Goal: Information Seeking & Learning: Learn about a topic

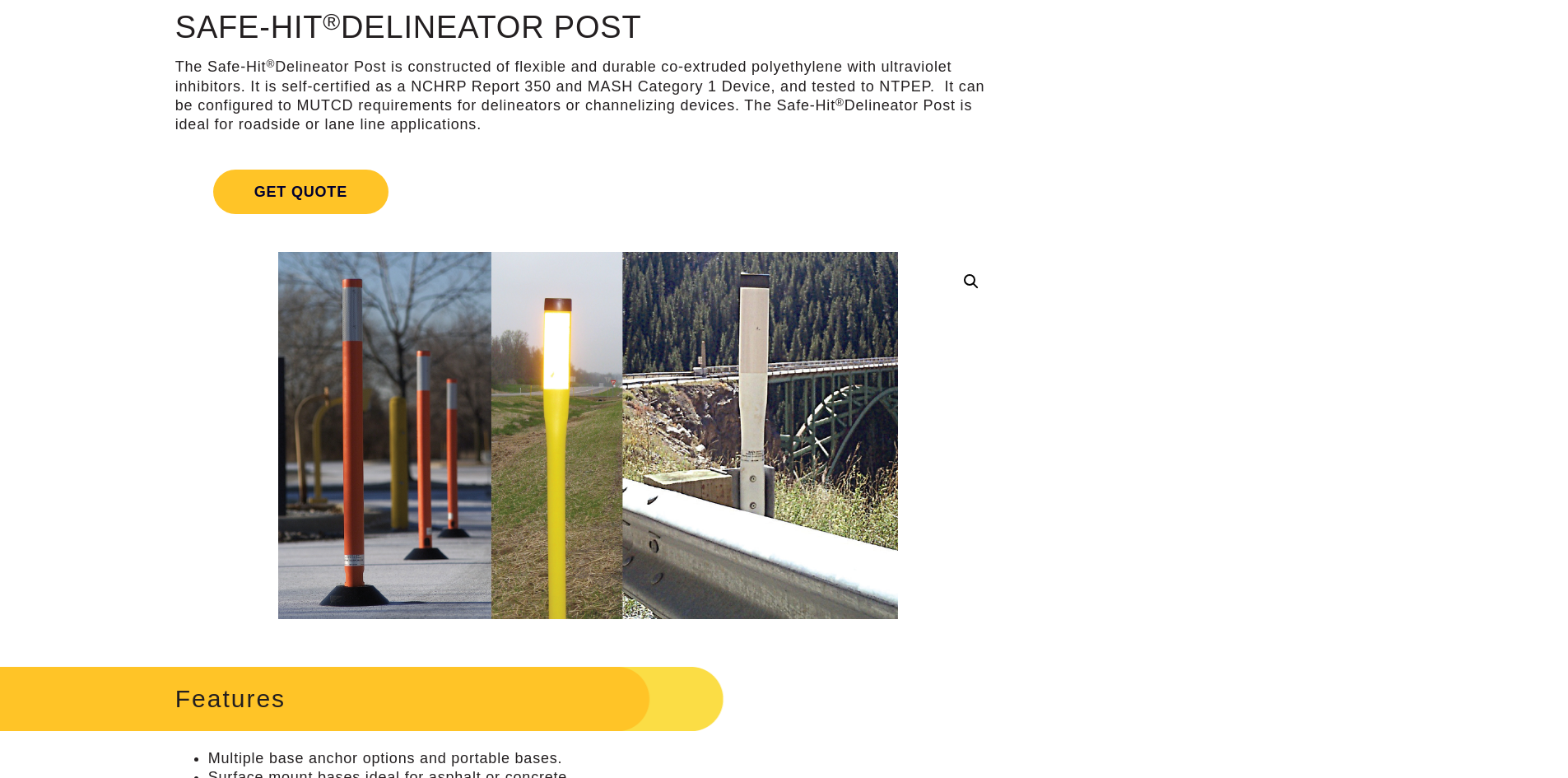
scroll to position [165, 0]
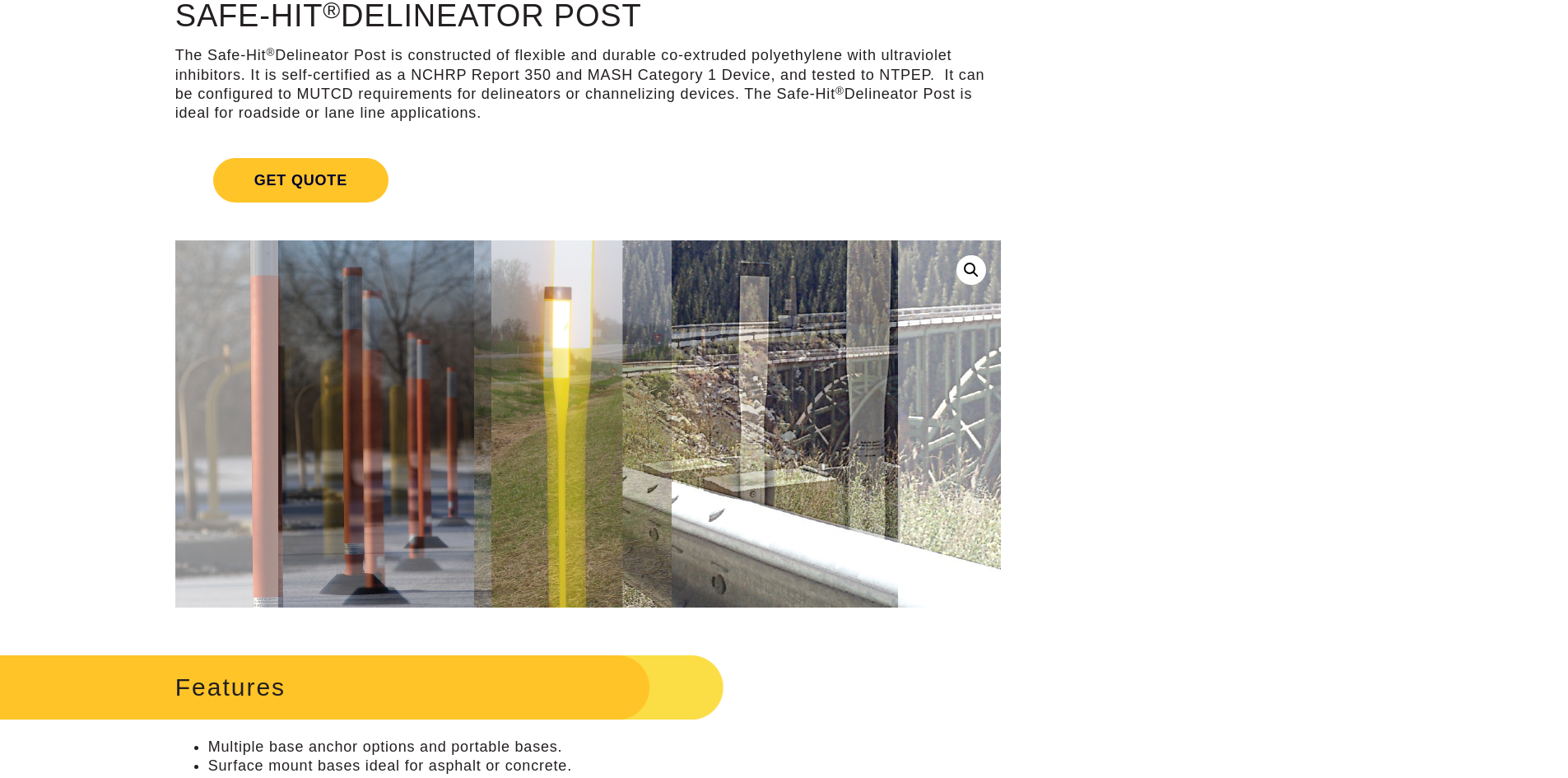
drag, startPoint x: 343, startPoint y: 437, endPoint x: 1265, endPoint y: 365, distance: 924.8
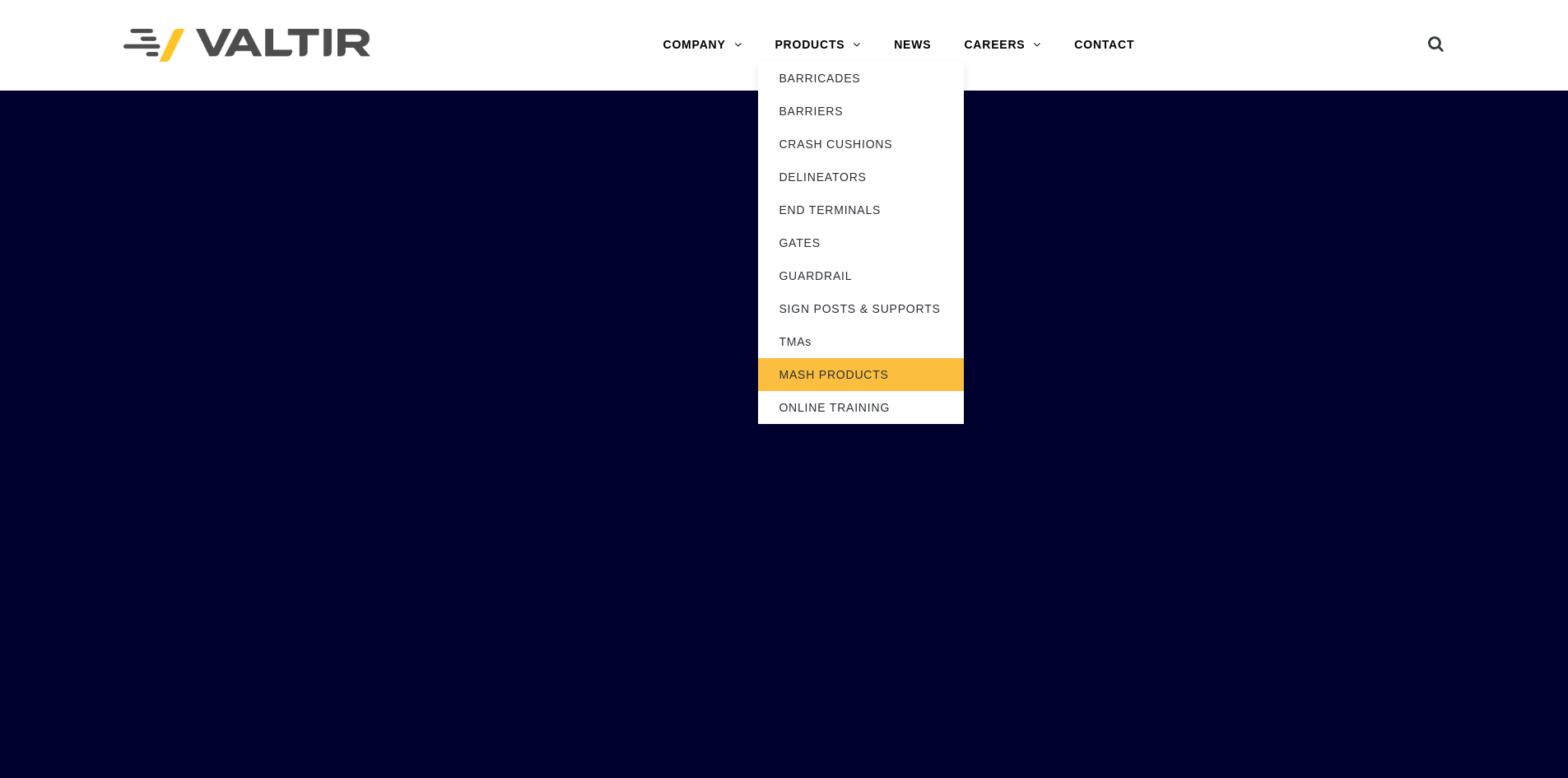
click at [850, 365] on link "MASH PRODUCTS" at bounding box center [861, 374] width 205 height 33
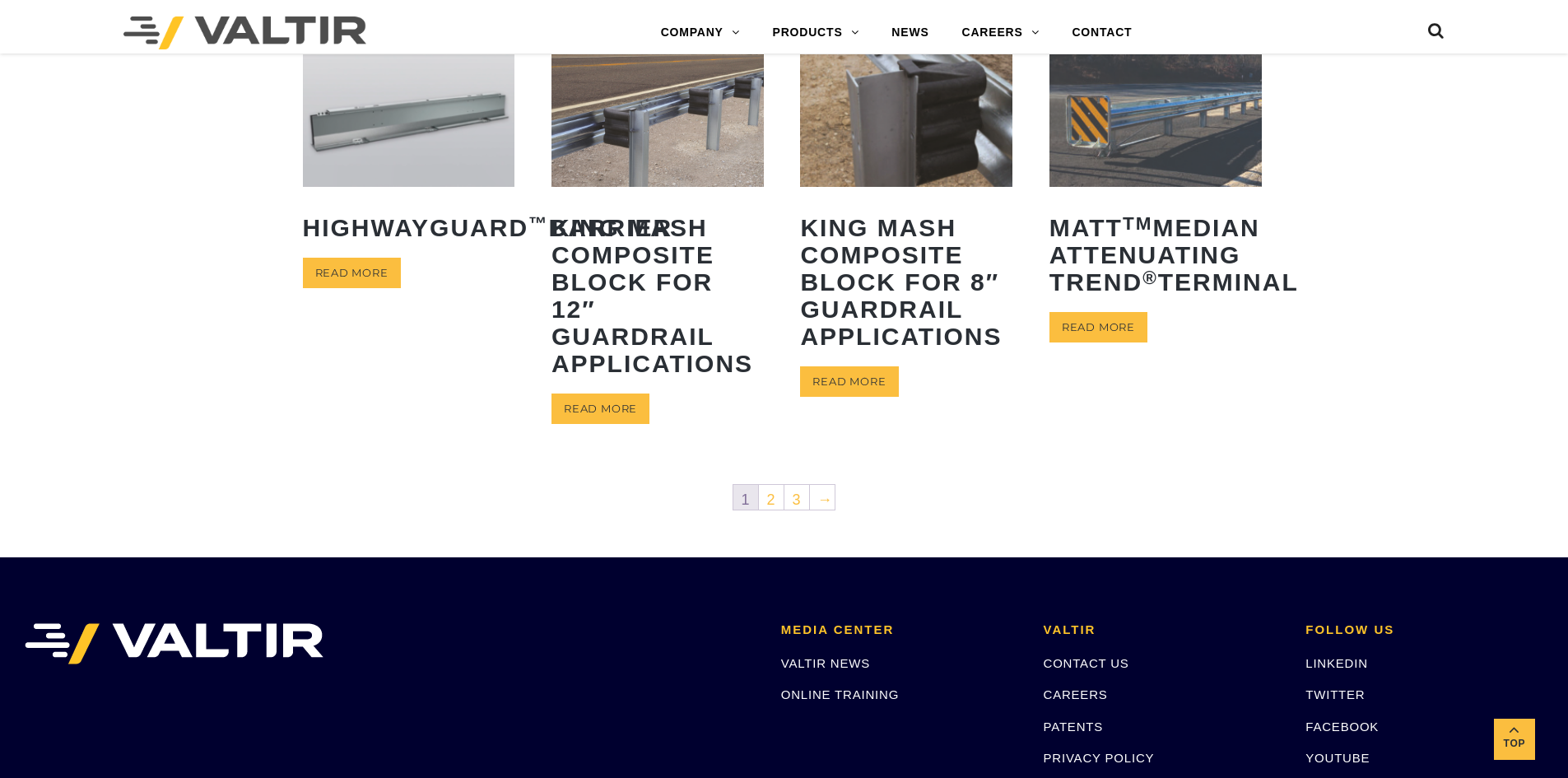
scroll to position [824, 0]
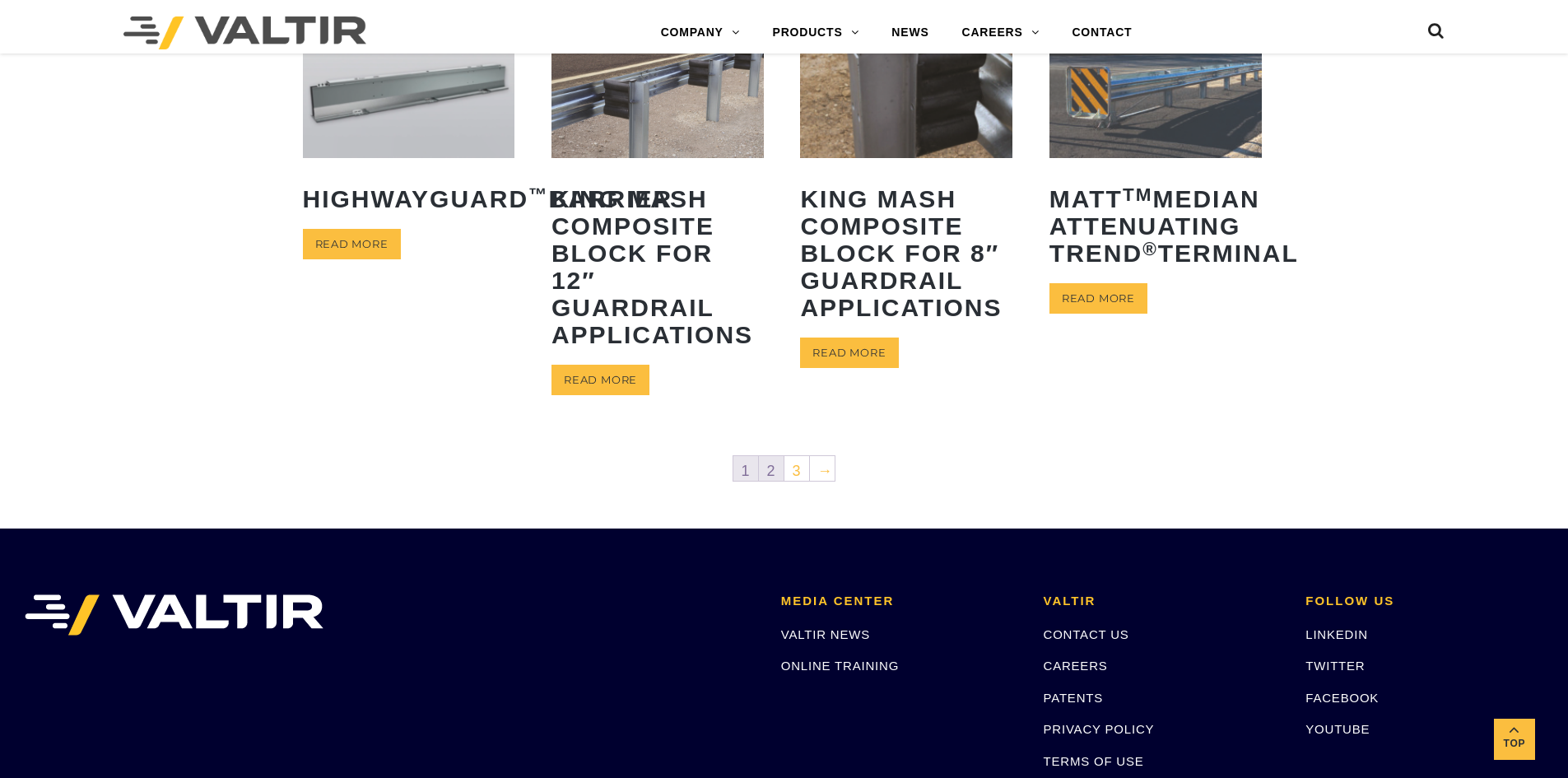
click at [766, 478] on link "2" at bounding box center [771, 468] width 25 height 25
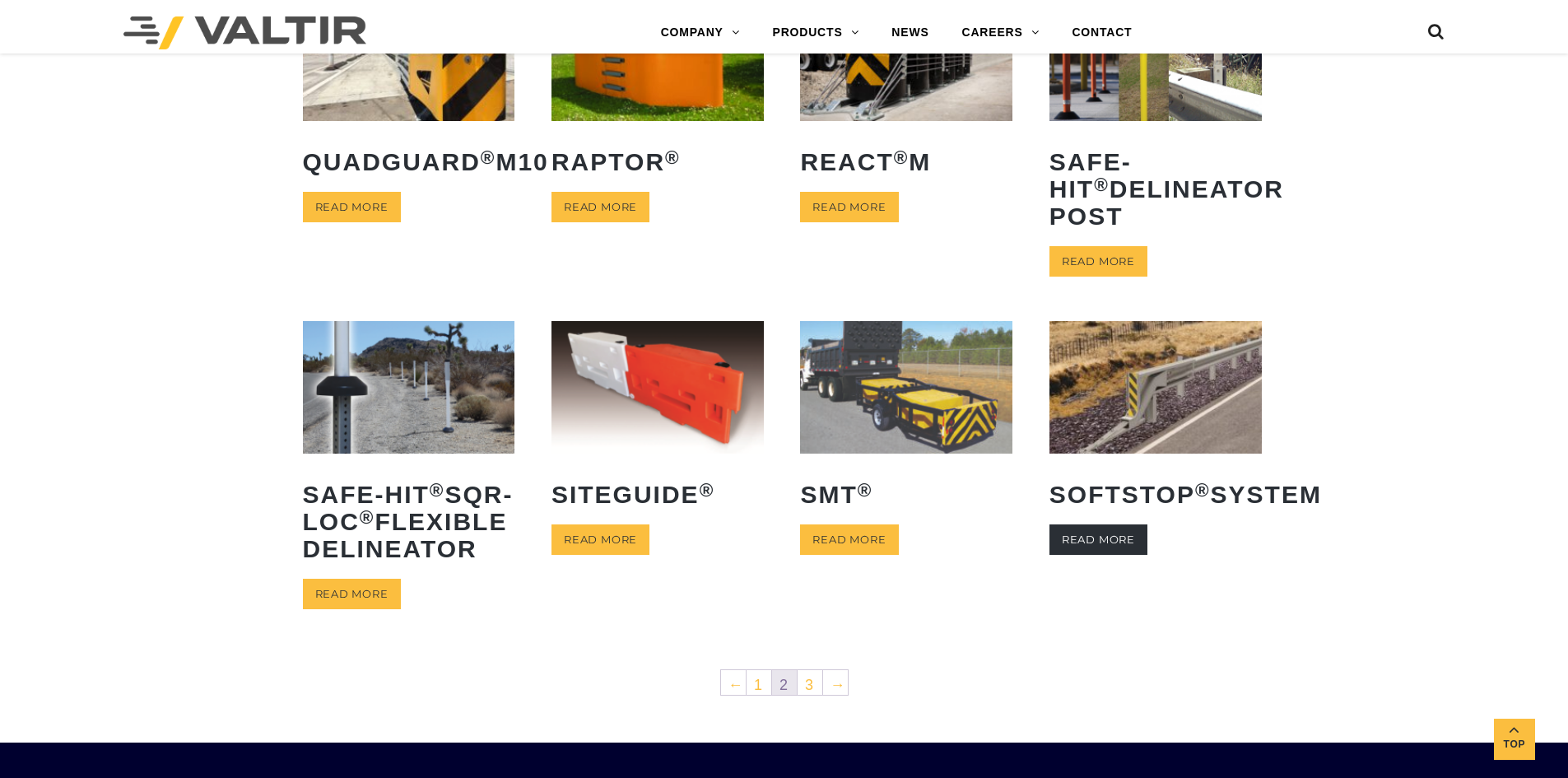
scroll to position [741, 0]
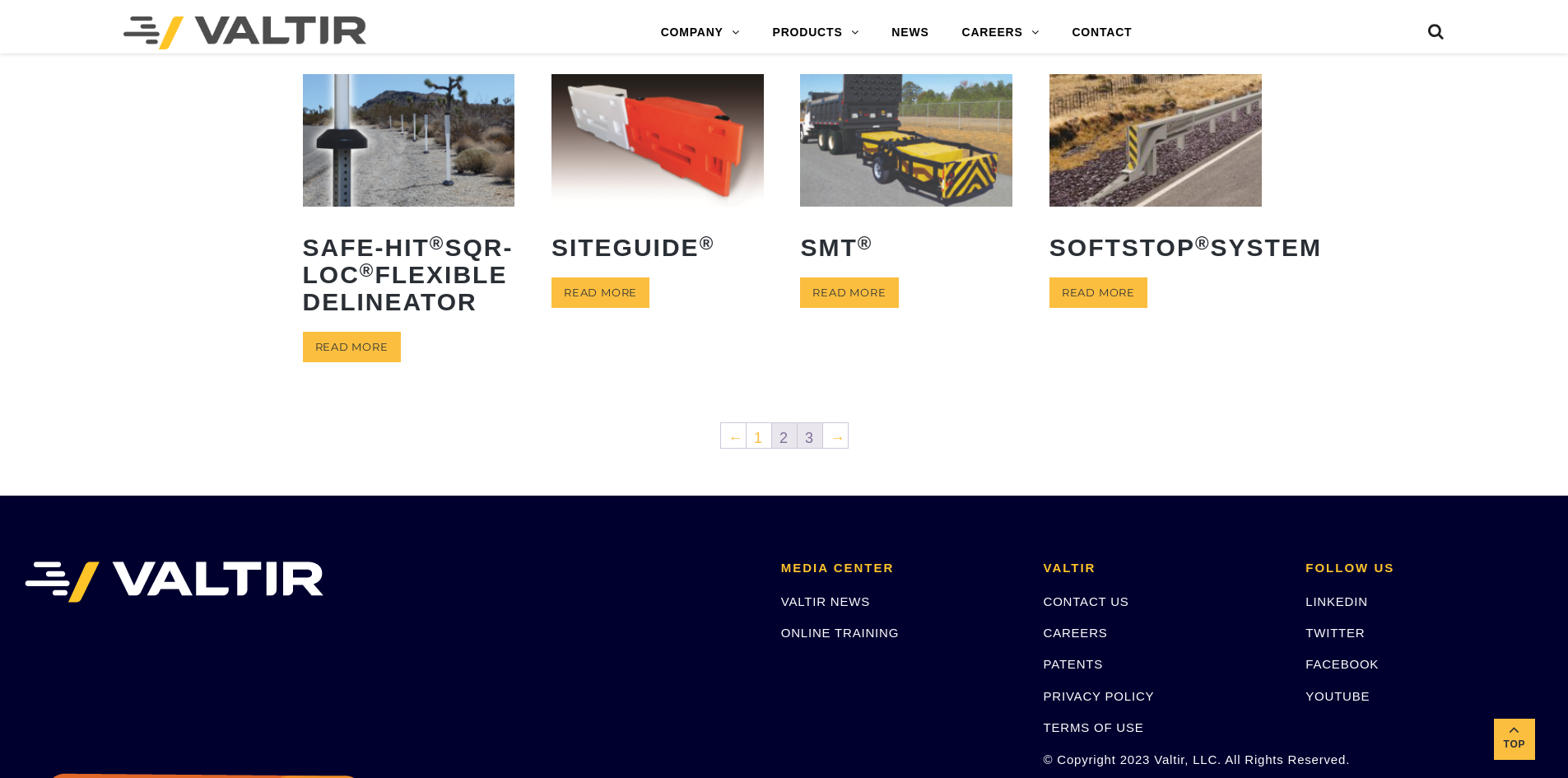
click at [812, 448] on link "3" at bounding box center [810, 435] width 25 height 25
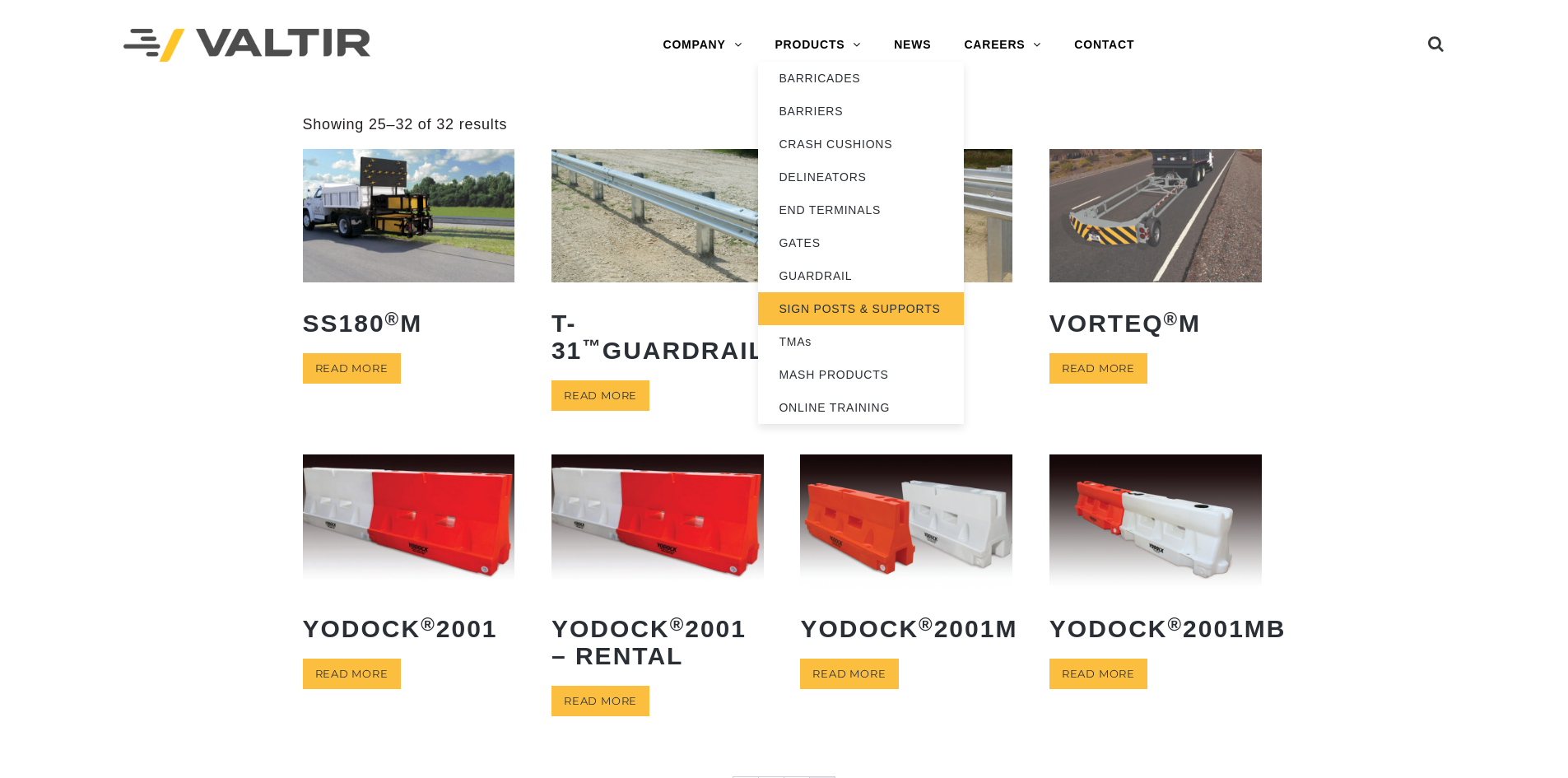
click at [864, 302] on link "SIGN POSTS & SUPPORTS" at bounding box center [861, 309] width 205 height 33
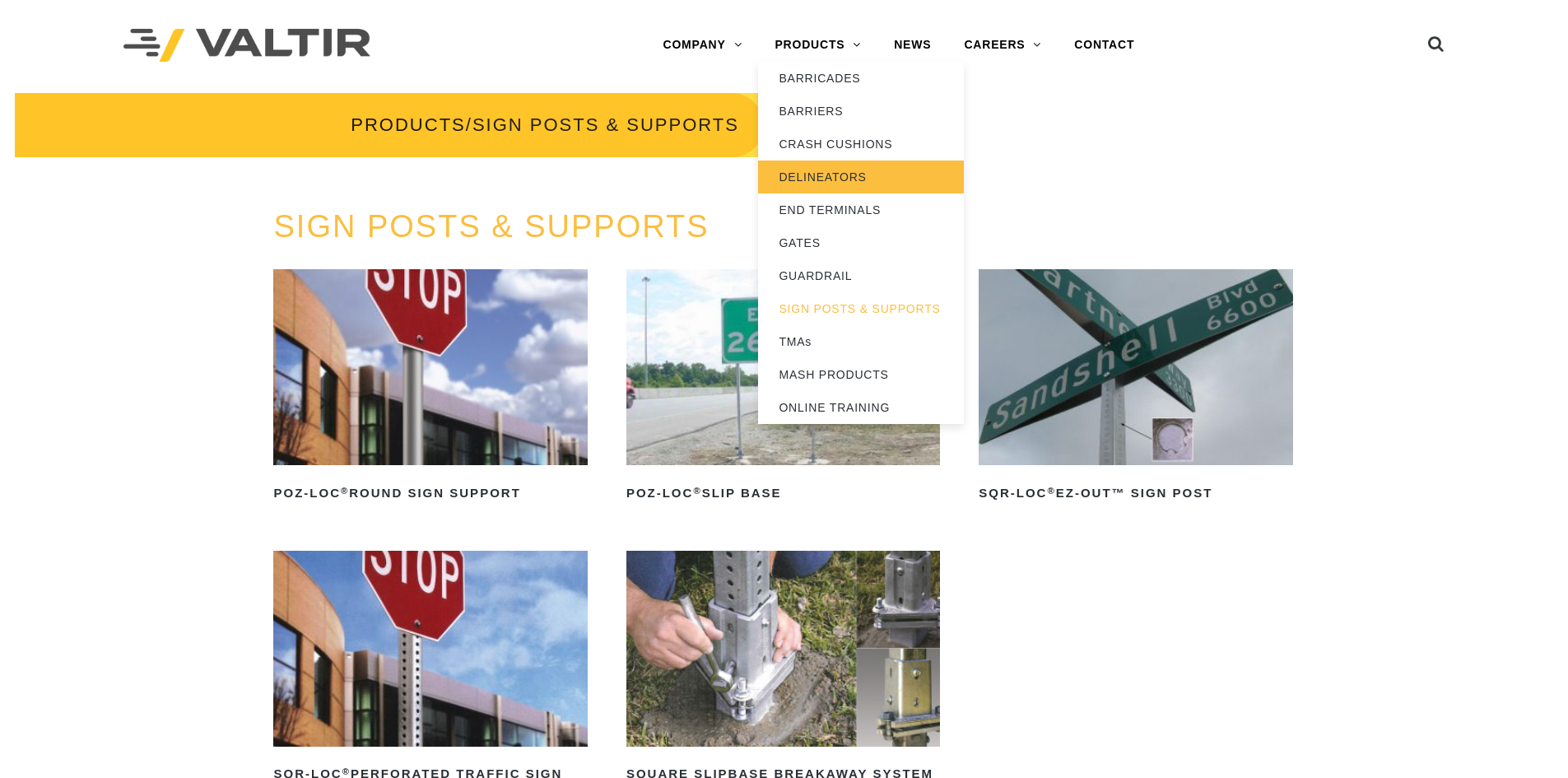
click at [808, 164] on link "DELINEATORS" at bounding box center [861, 177] width 205 height 33
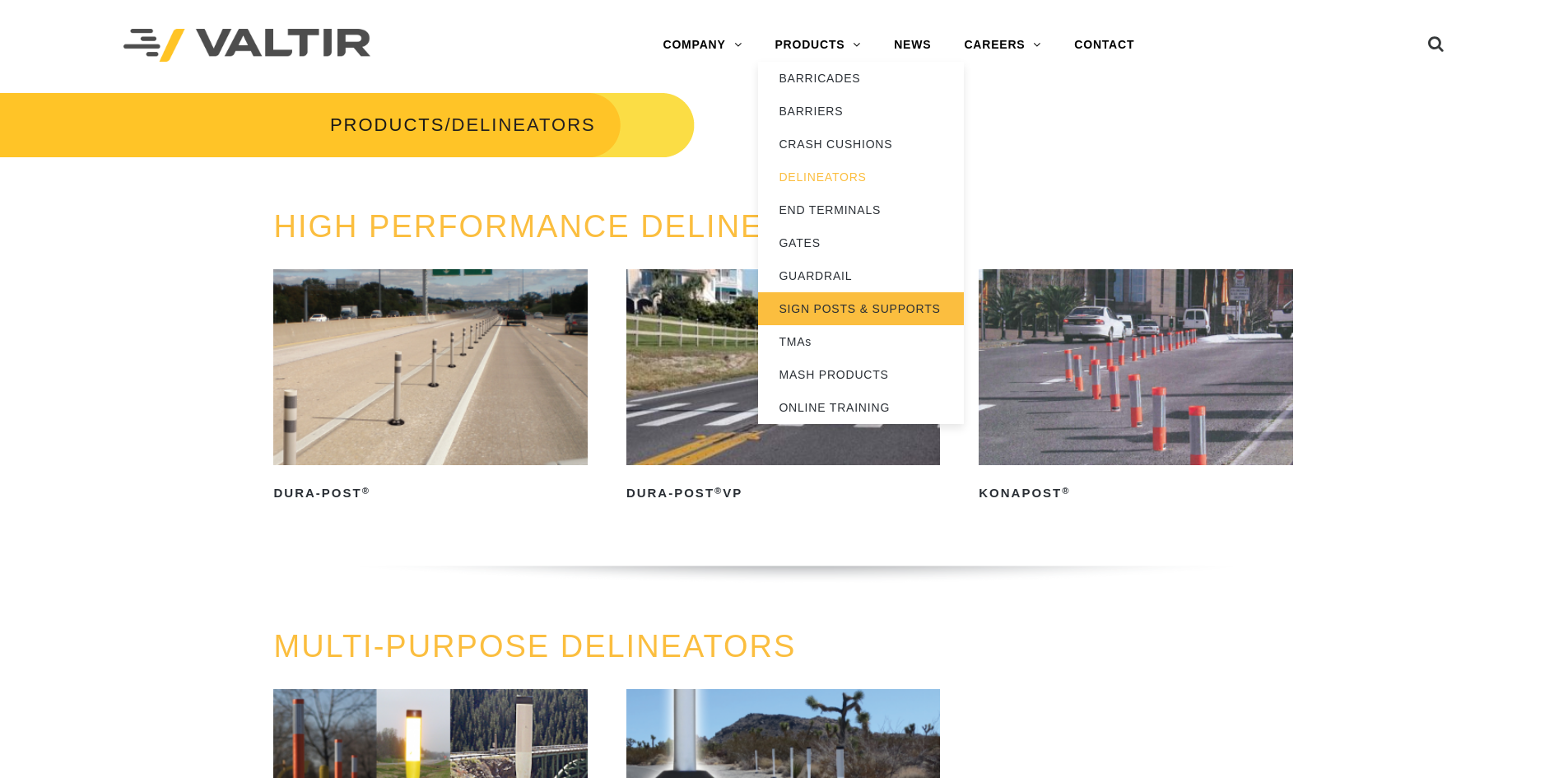
click at [870, 305] on link "SIGN POSTS & SUPPORTS" at bounding box center [861, 309] width 205 height 33
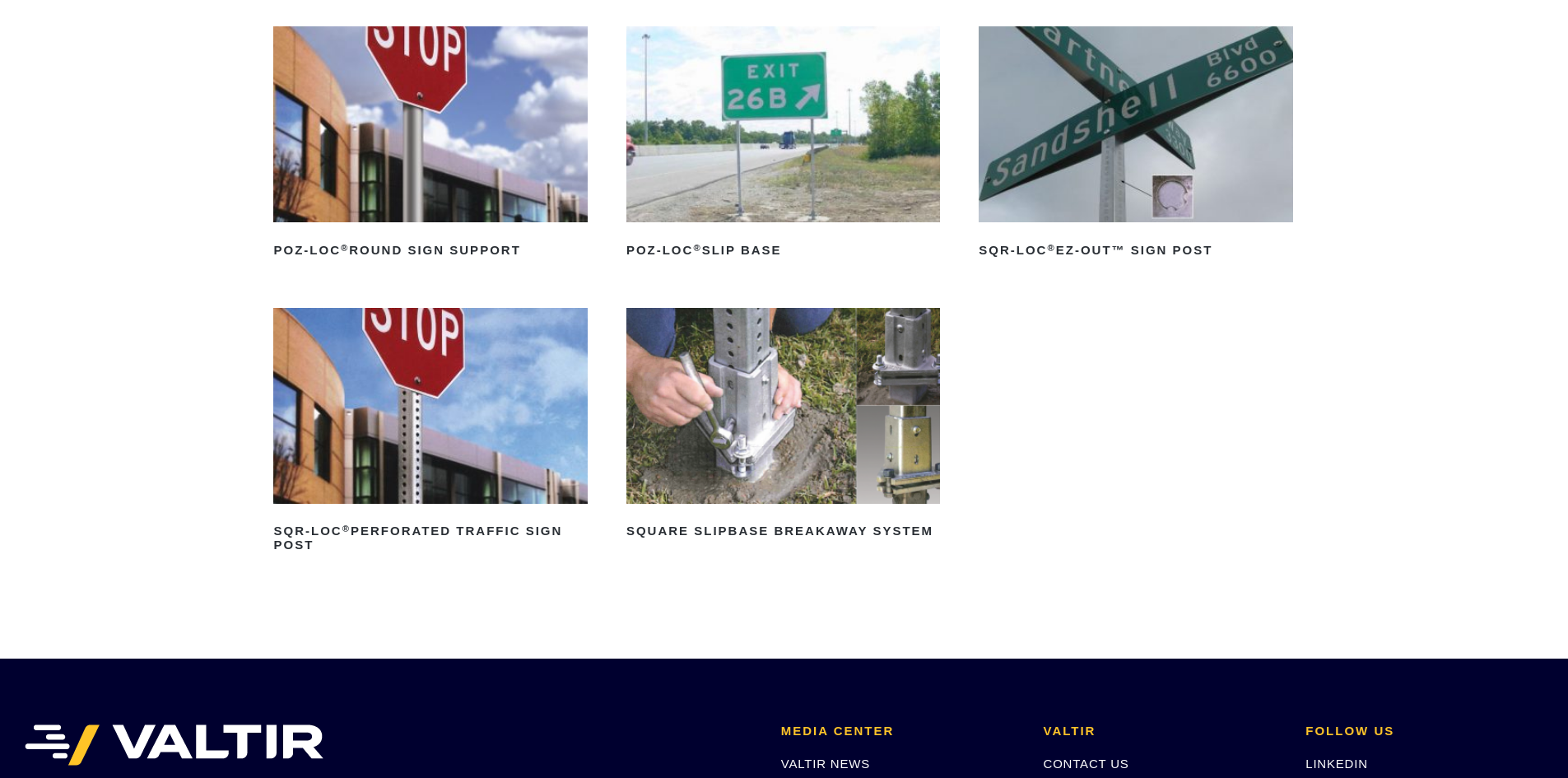
scroll to position [329, 0]
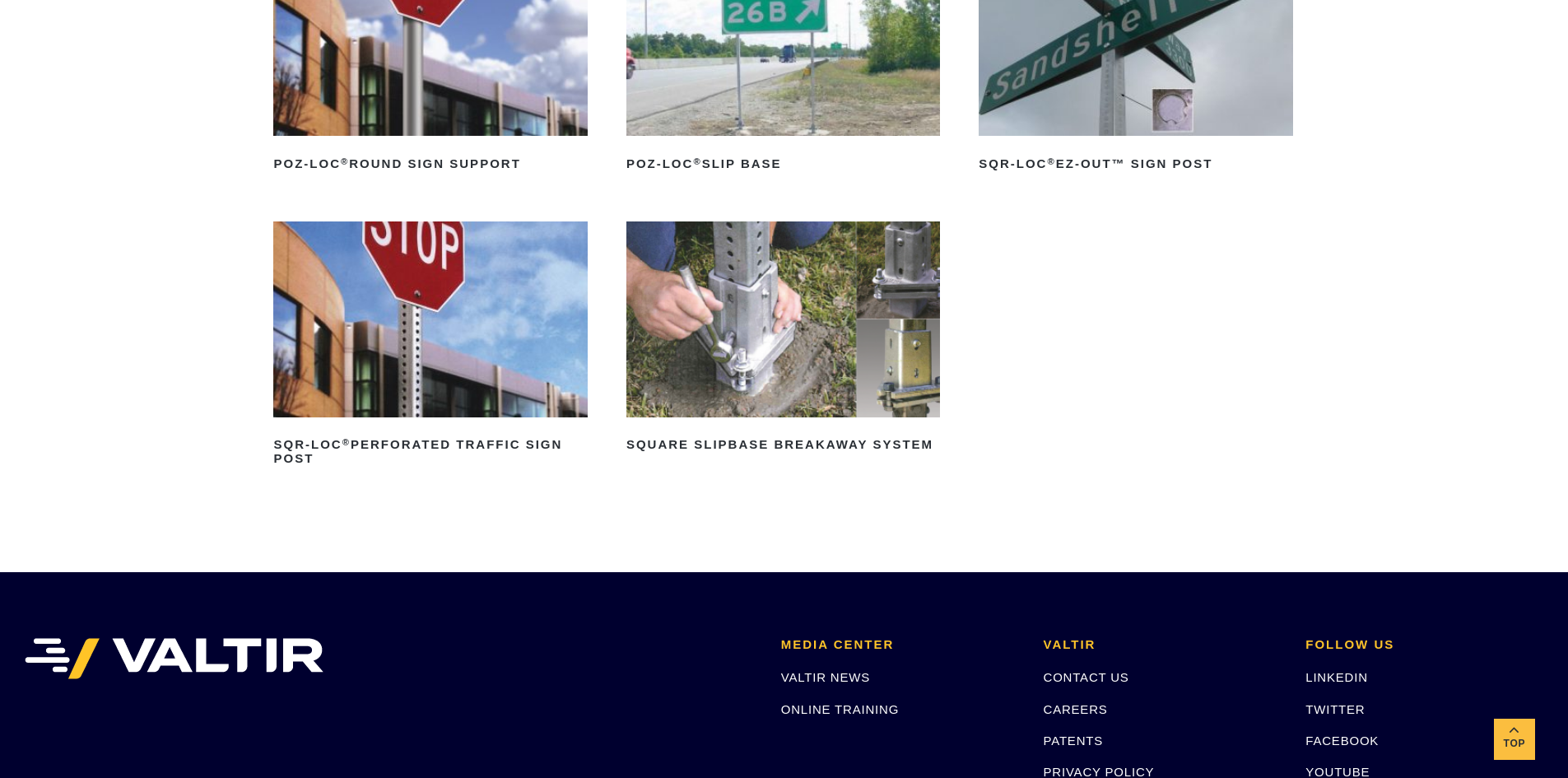
click at [426, 280] on img at bounding box center [430, 319] width 314 height 196
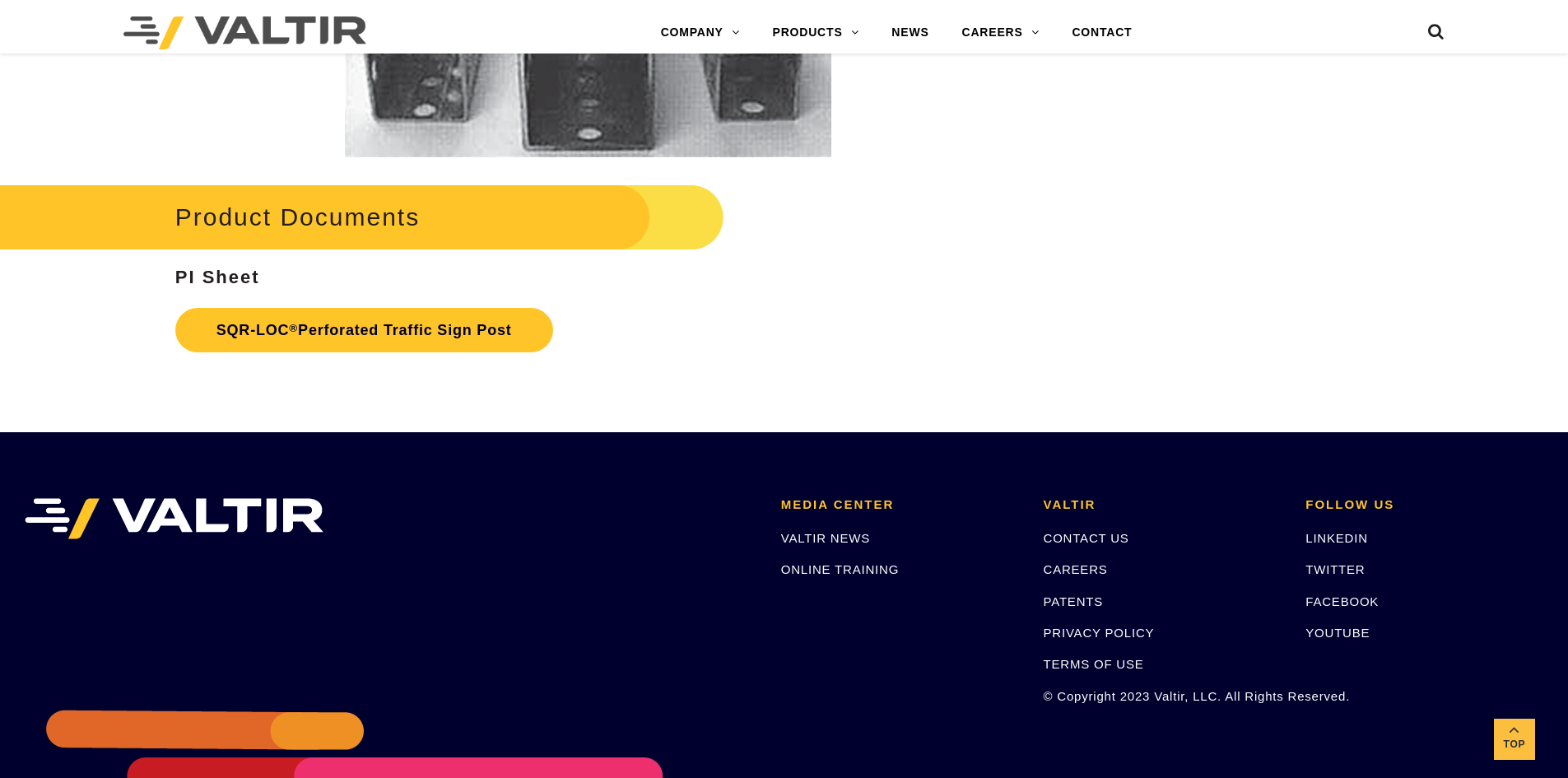
scroll to position [3129, 0]
